Goal: Transaction & Acquisition: Purchase product/service

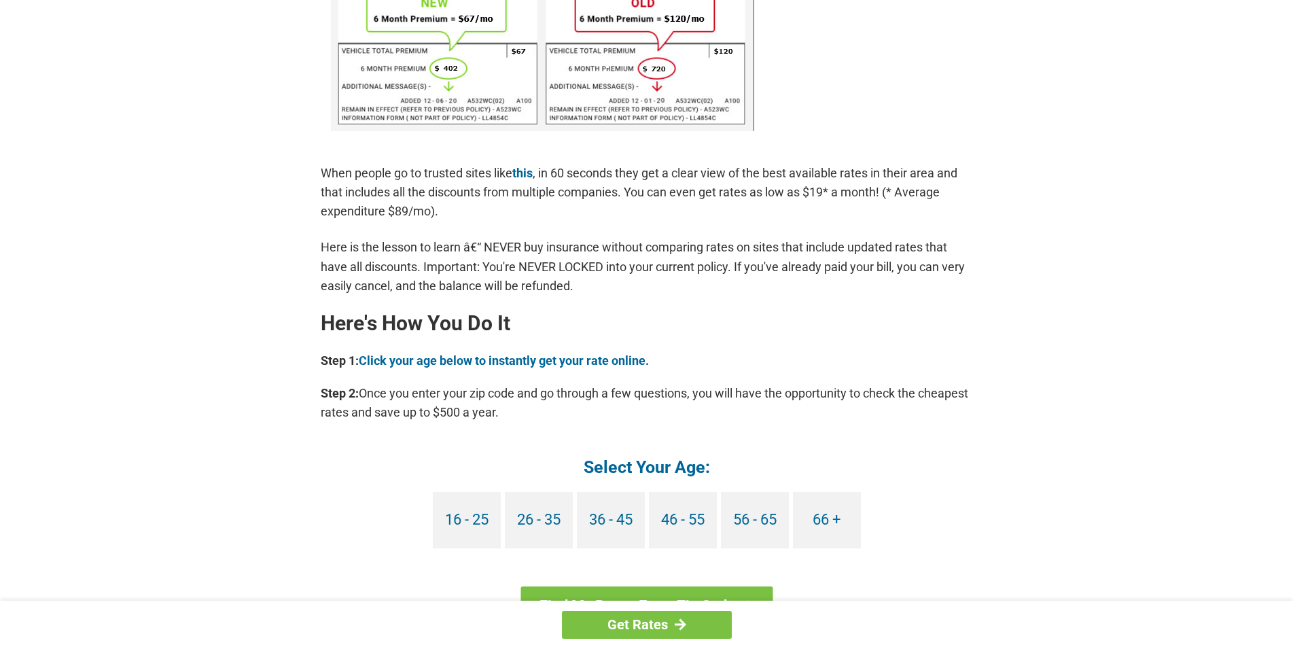
scroll to position [970, 0]
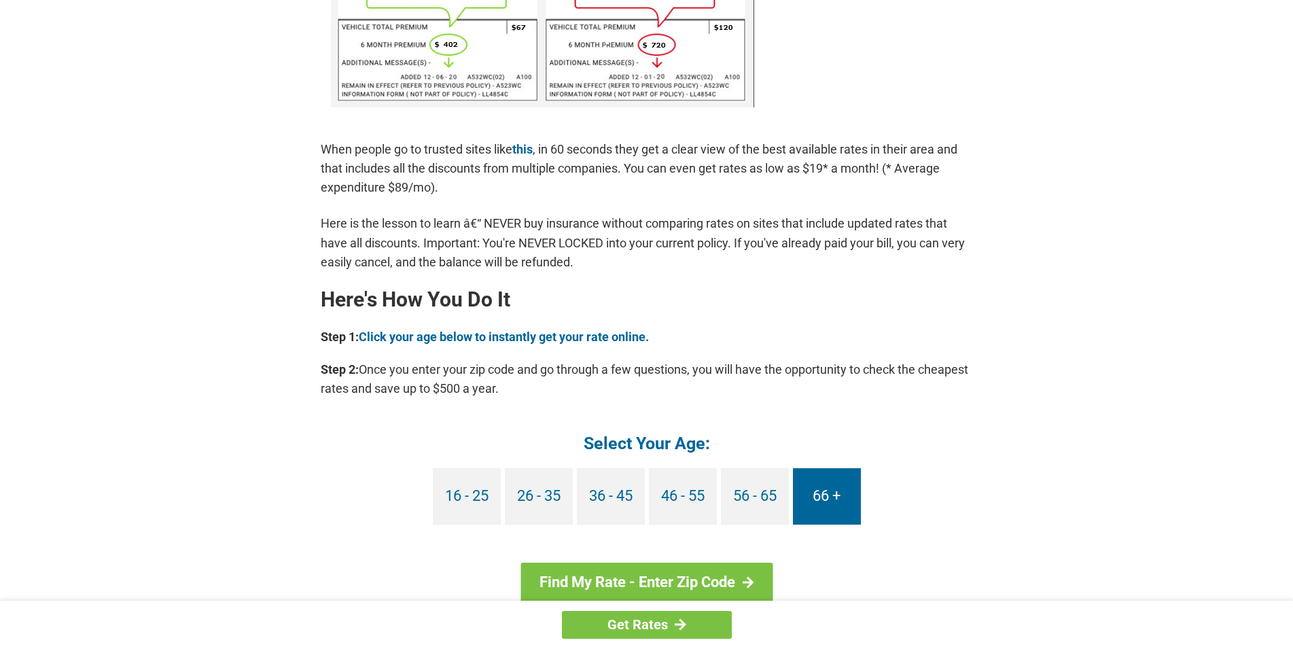
click at [833, 503] on link "66 +" at bounding box center [827, 496] width 68 height 56
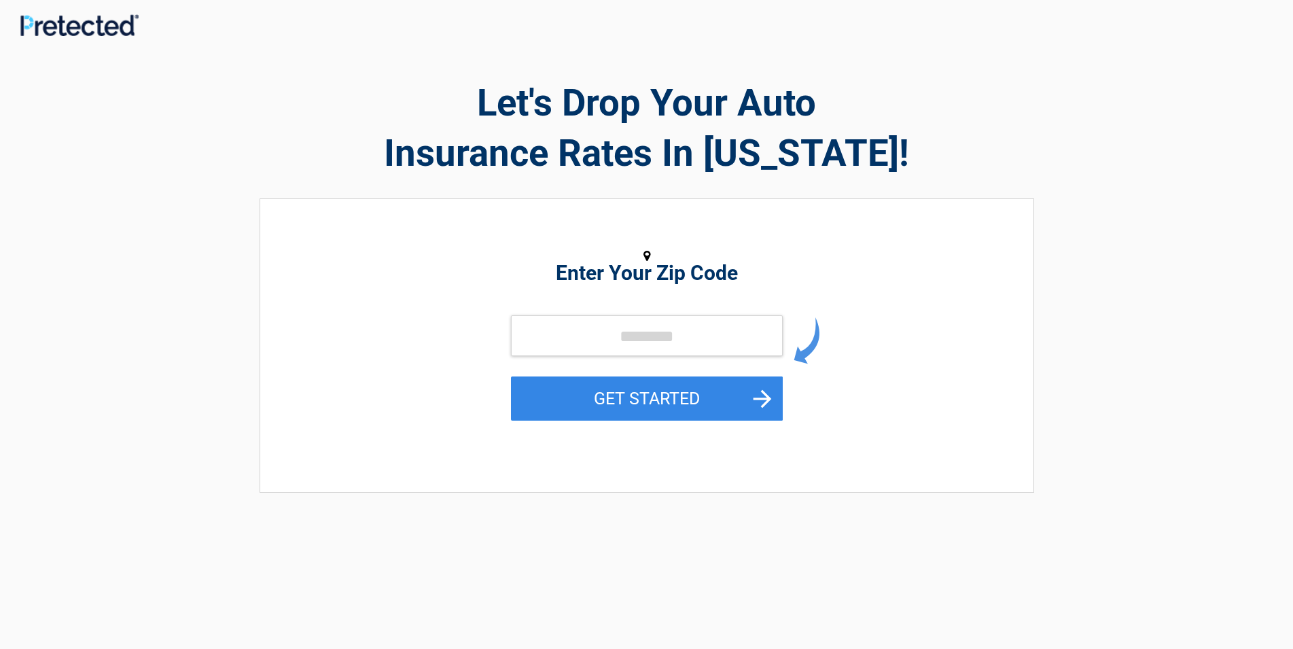
scroll to position [208, 0]
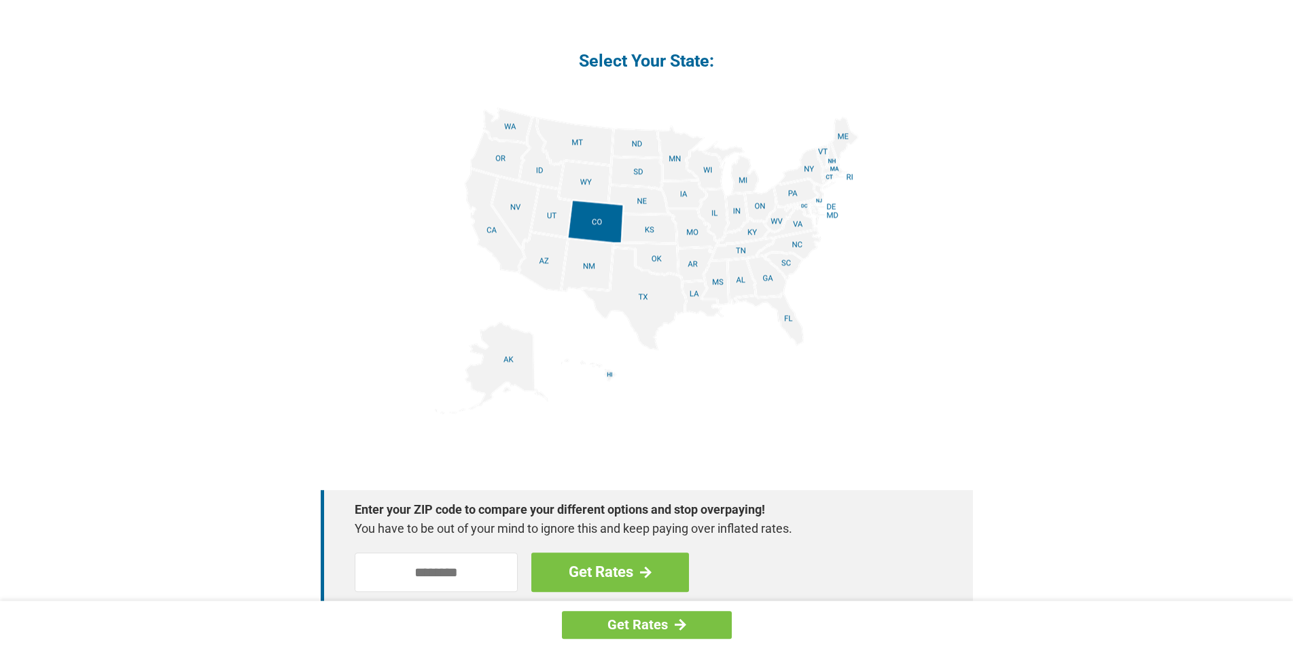
scroll to position [1801, 0]
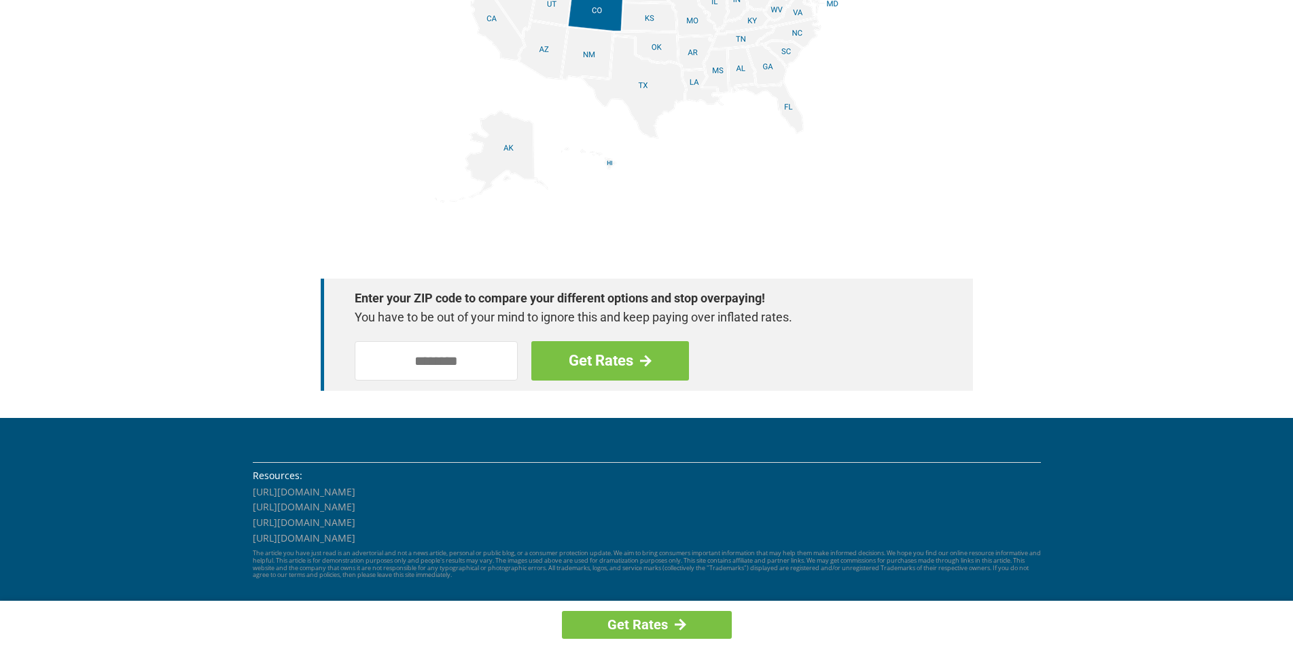
click at [647, 90] on img at bounding box center [647, 49] width 424 height 306
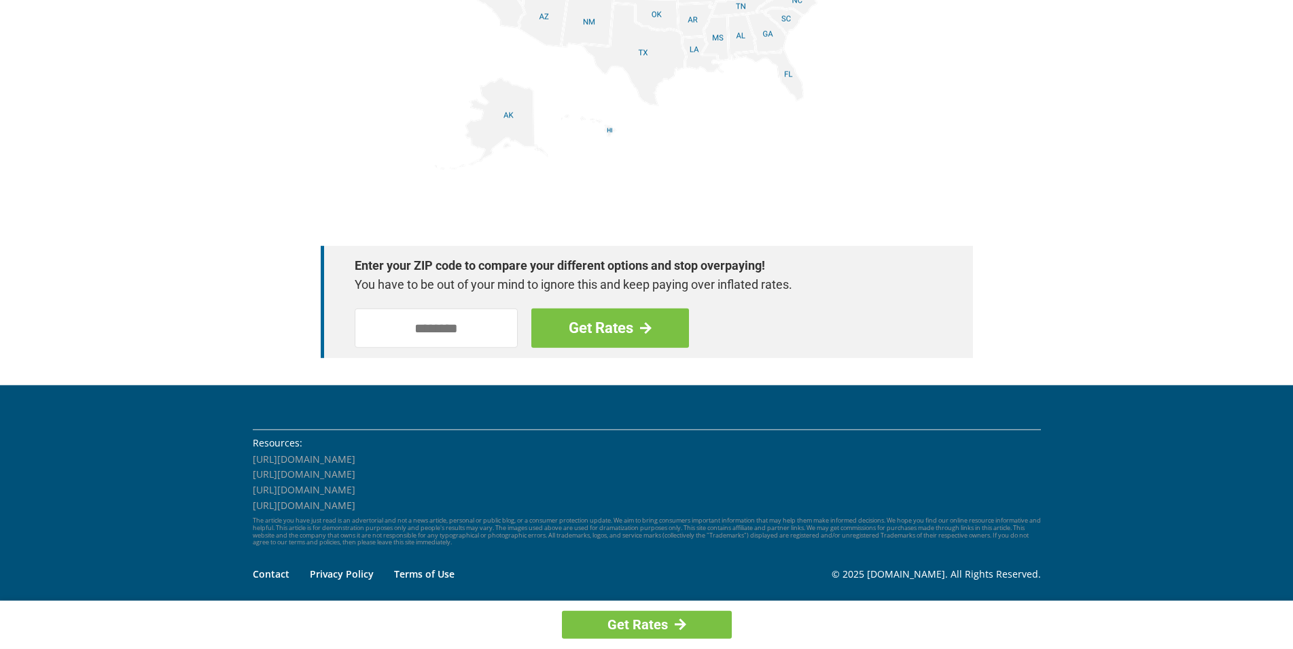
scroll to position [1835, 0]
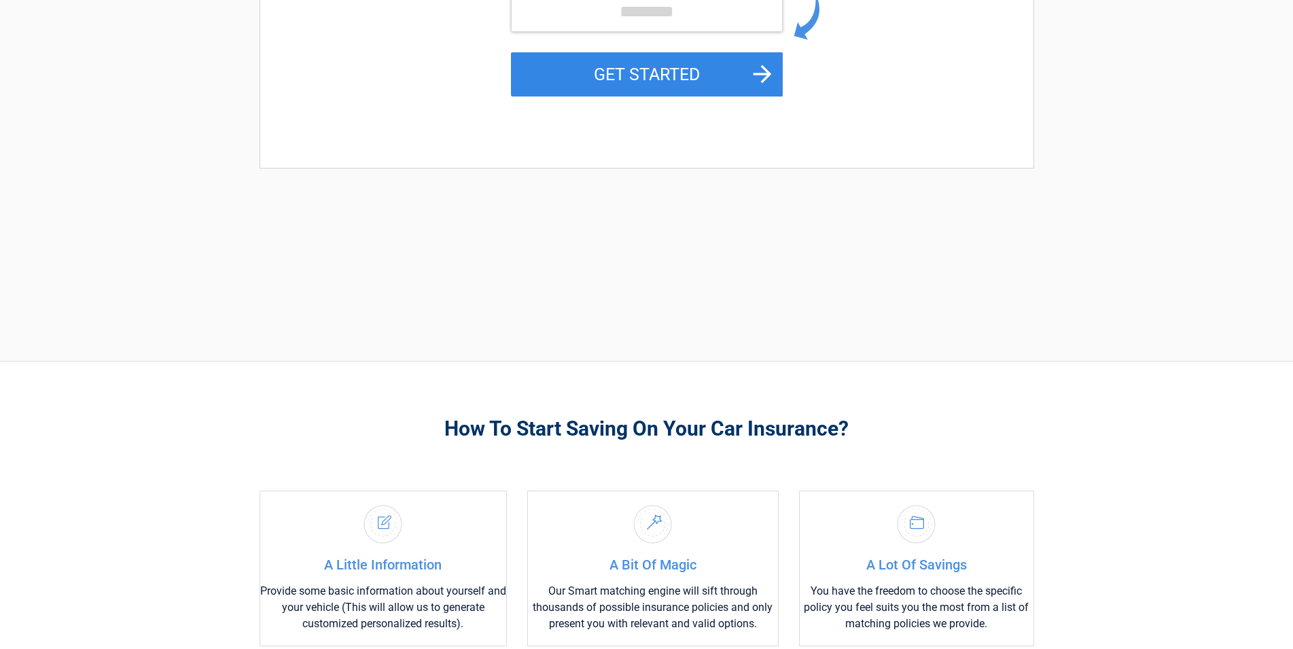
scroll to position [277, 0]
